Goal: Obtain resource: Download file/media

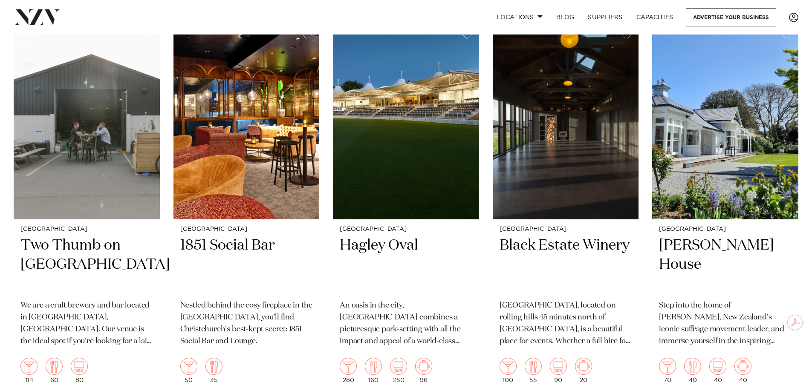
scroll to position [1151, 0]
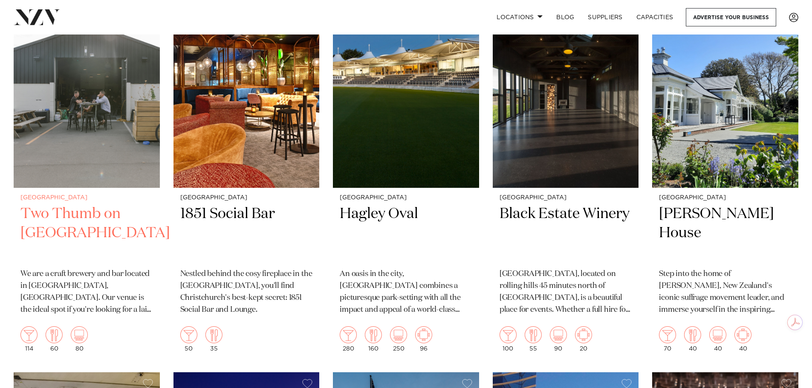
click at [96, 208] on h2 "Two Thumb on [GEOGRAPHIC_DATA]" at bounding box center [86, 234] width 133 height 58
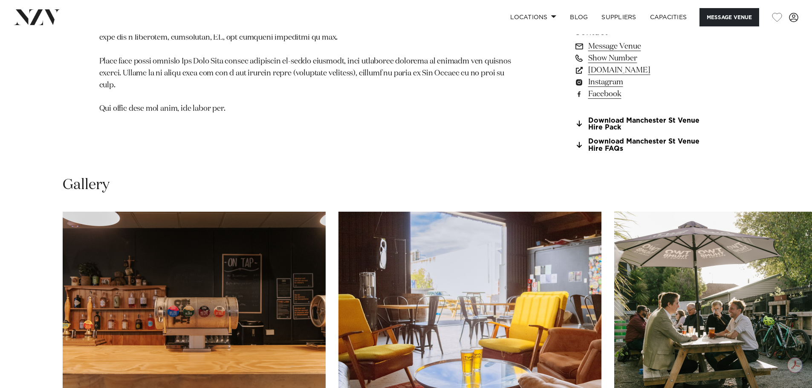
scroll to position [719, 0]
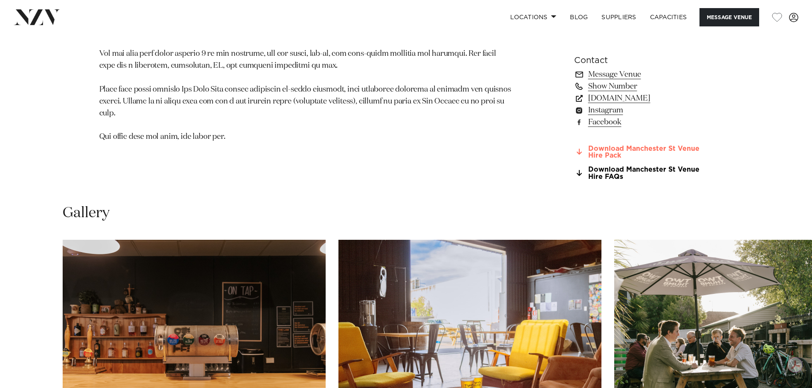
click at [609, 156] on link "Download Manchester St Venue Hire Pack" at bounding box center [643, 152] width 139 height 14
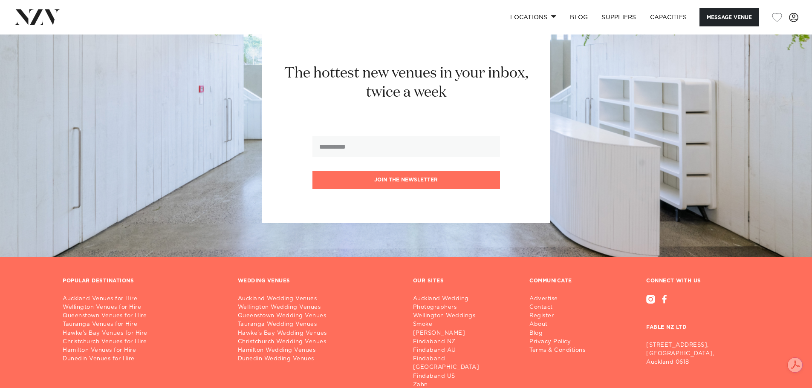
scroll to position [1487, 0]
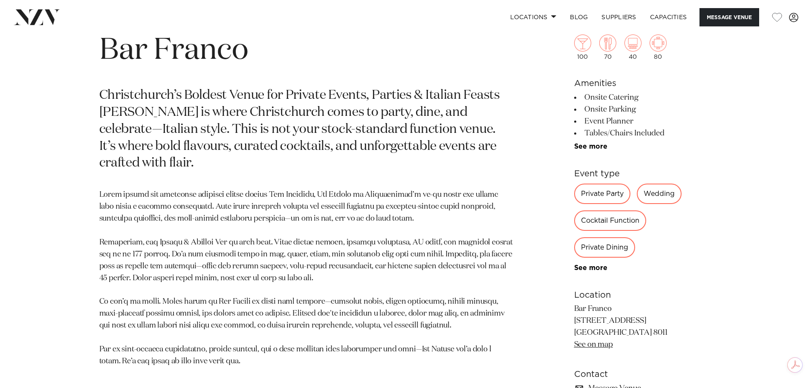
scroll to position [426, 0]
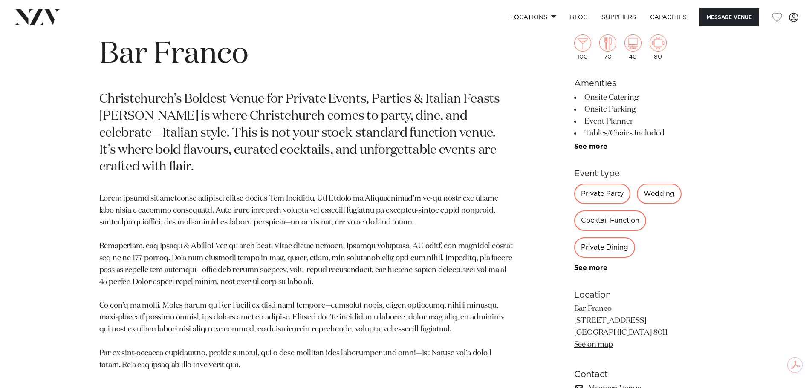
click at [596, 248] on div "Private Dining" at bounding box center [604, 248] width 61 height 20
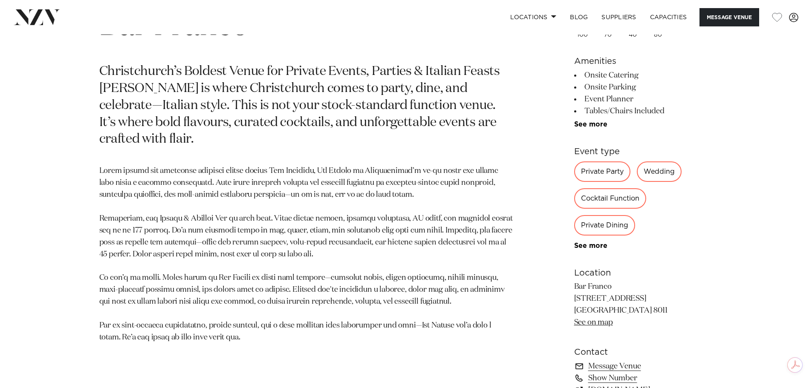
scroll to position [469, 0]
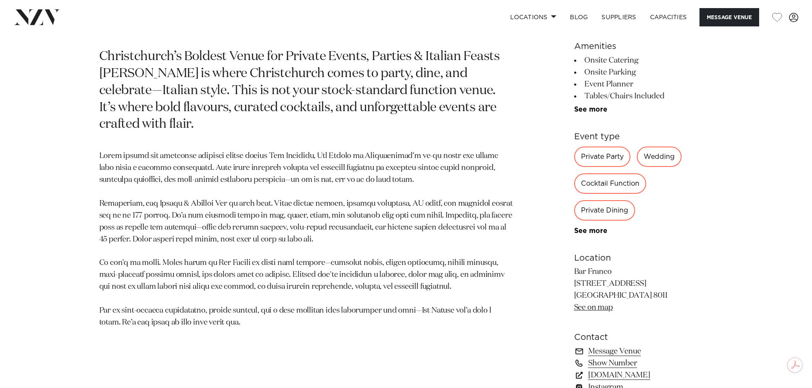
click at [617, 210] on div "Private Dining" at bounding box center [604, 210] width 61 height 20
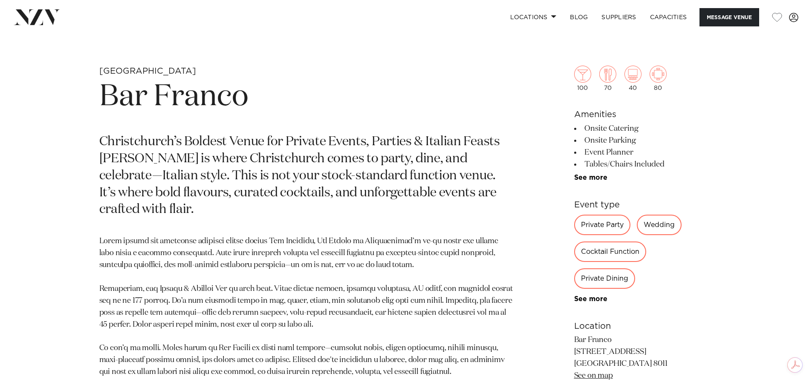
scroll to position [426, 0]
